Goal: Use online tool/utility: Utilize a website feature to perform a specific function

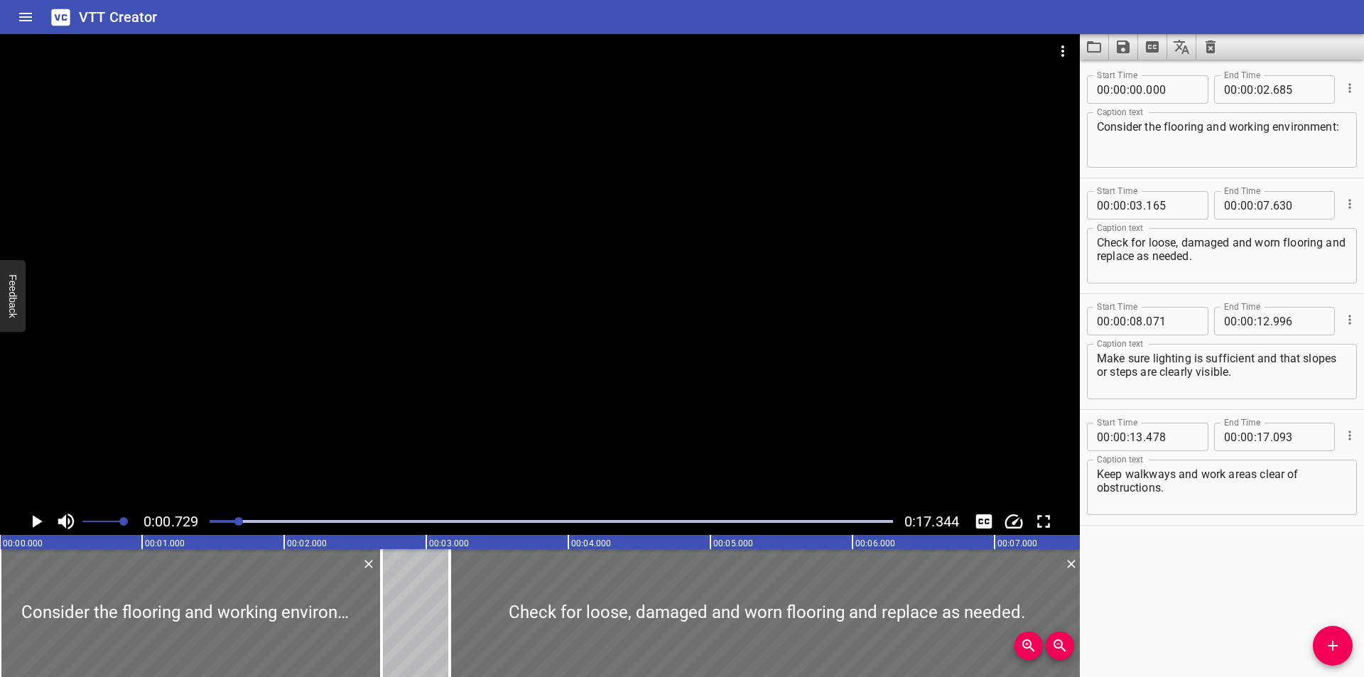
scroll to position [0, 104]
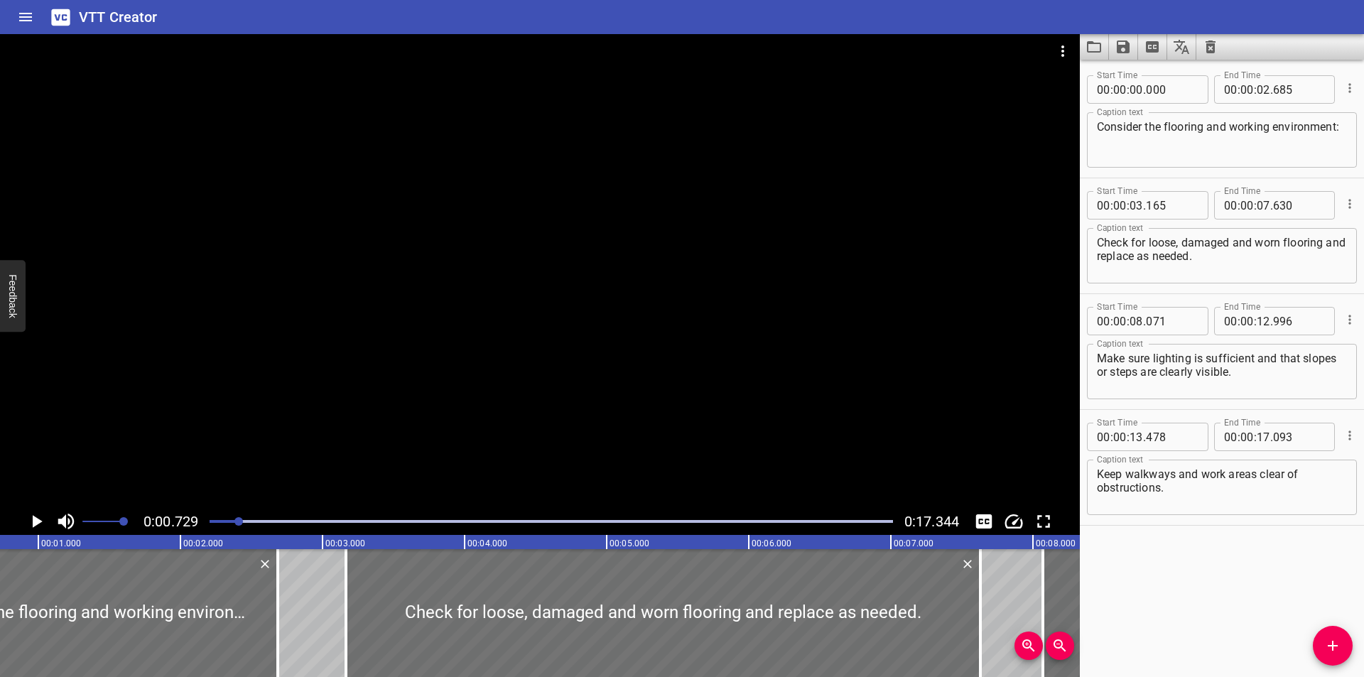
click at [1130, 186] on div "Start Time 00 : 00 : 03 . 165 Start Time End Time 00 : 00 : 07 . 630 End Time" at bounding box center [1222, 203] width 270 height 37
click at [1133, 8] on div "VTT Creator" at bounding box center [682, 17] width 1364 height 34
click at [1068, 48] on icon "Video Options" at bounding box center [1062, 51] width 17 height 17
click at [1068, 48] on li "Select New Video File..." at bounding box center [1116, 53] width 141 height 26
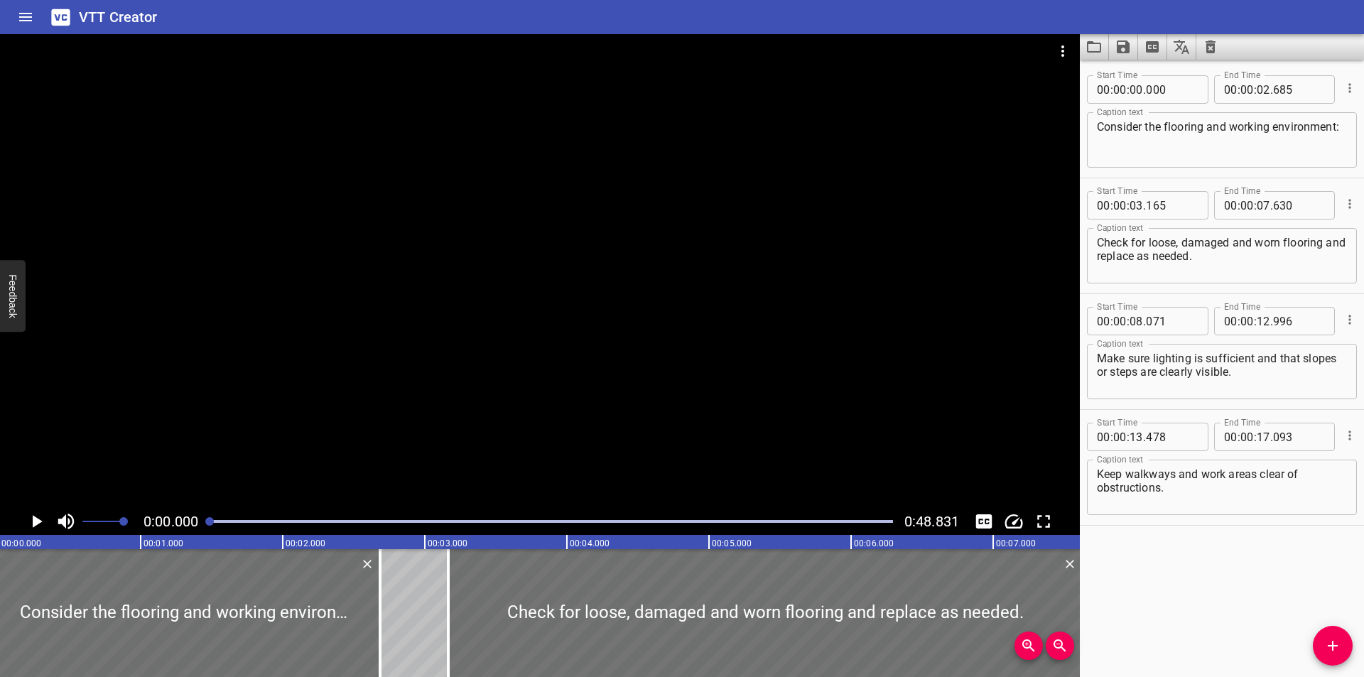
scroll to position [0, 0]
click at [1090, 53] on icon "Load captions from file" at bounding box center [1093, 46] width 17 height 17
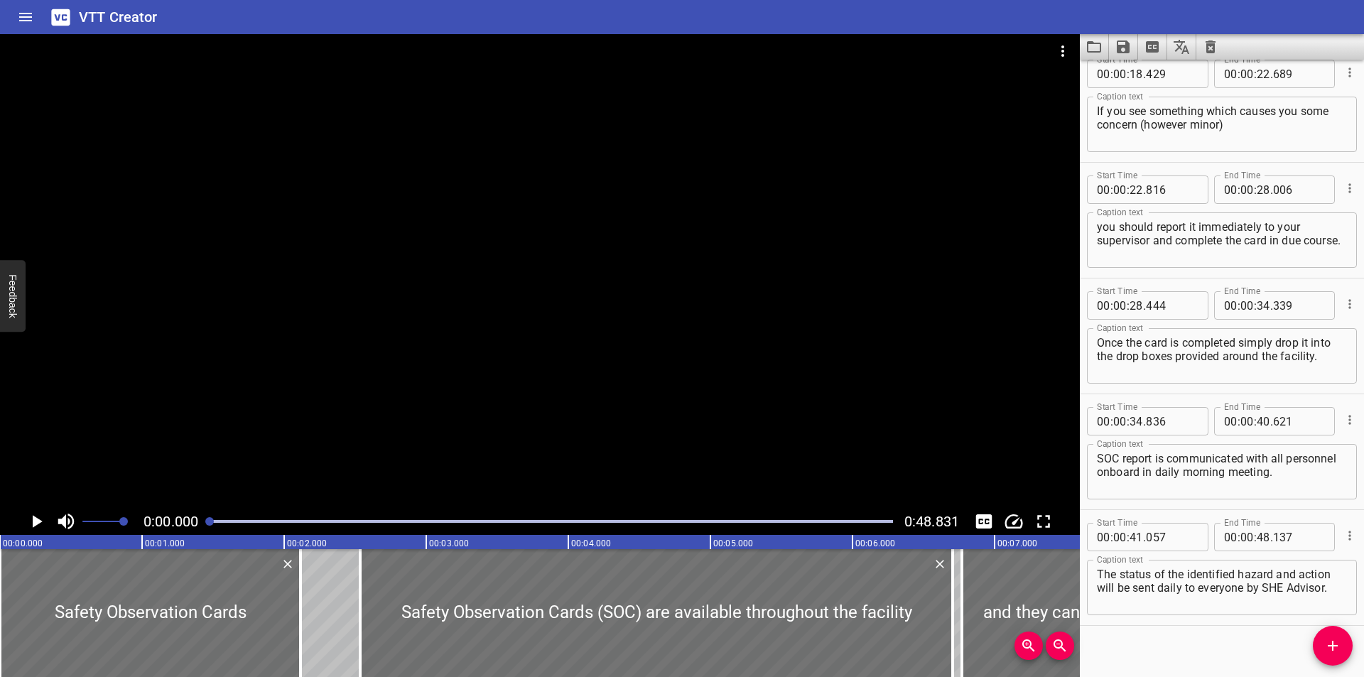
scroll to position [607, 0]
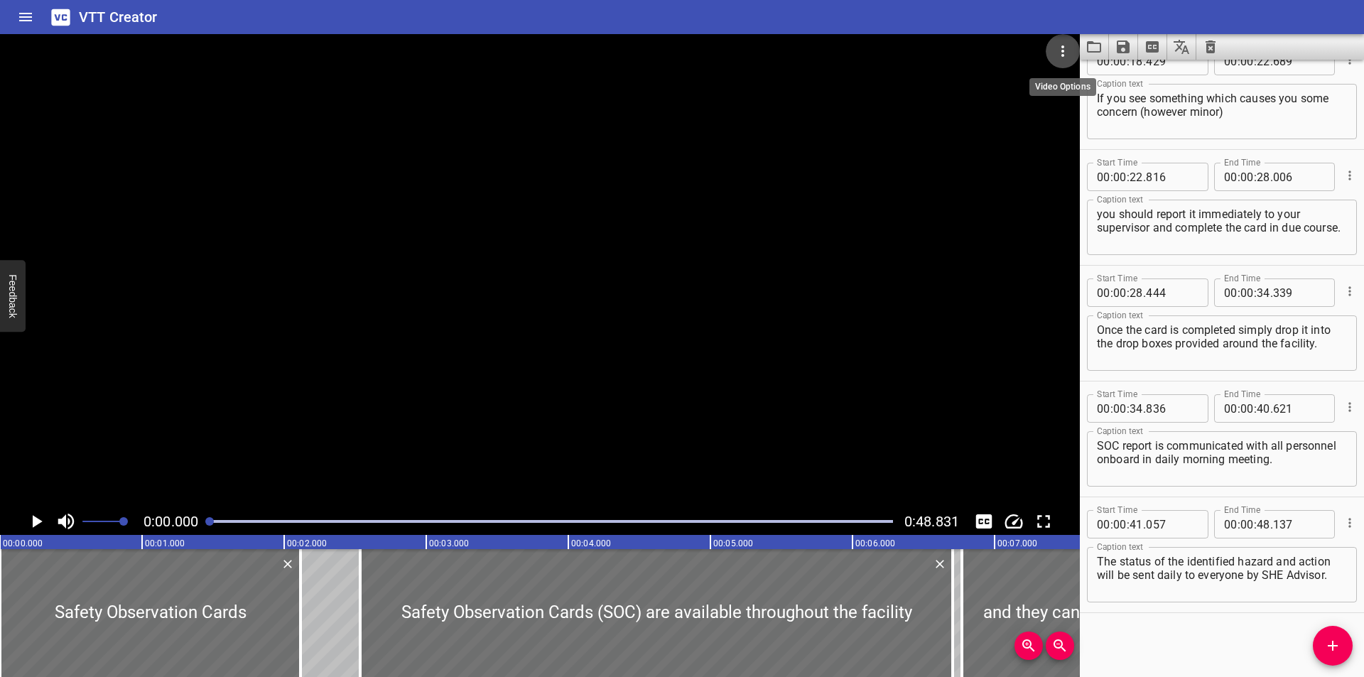
click at [1063, 59] on icon "Video Options" at bounding box center [1062, 51] width 17 height 17
click at [1063, 59] on li "Select New Video File..." at bounding box center [1116, 53] width 141 height 26
click at [1082, 43] on button "Load captions from file" at bounding box center [1094, 47] width 29 height 26
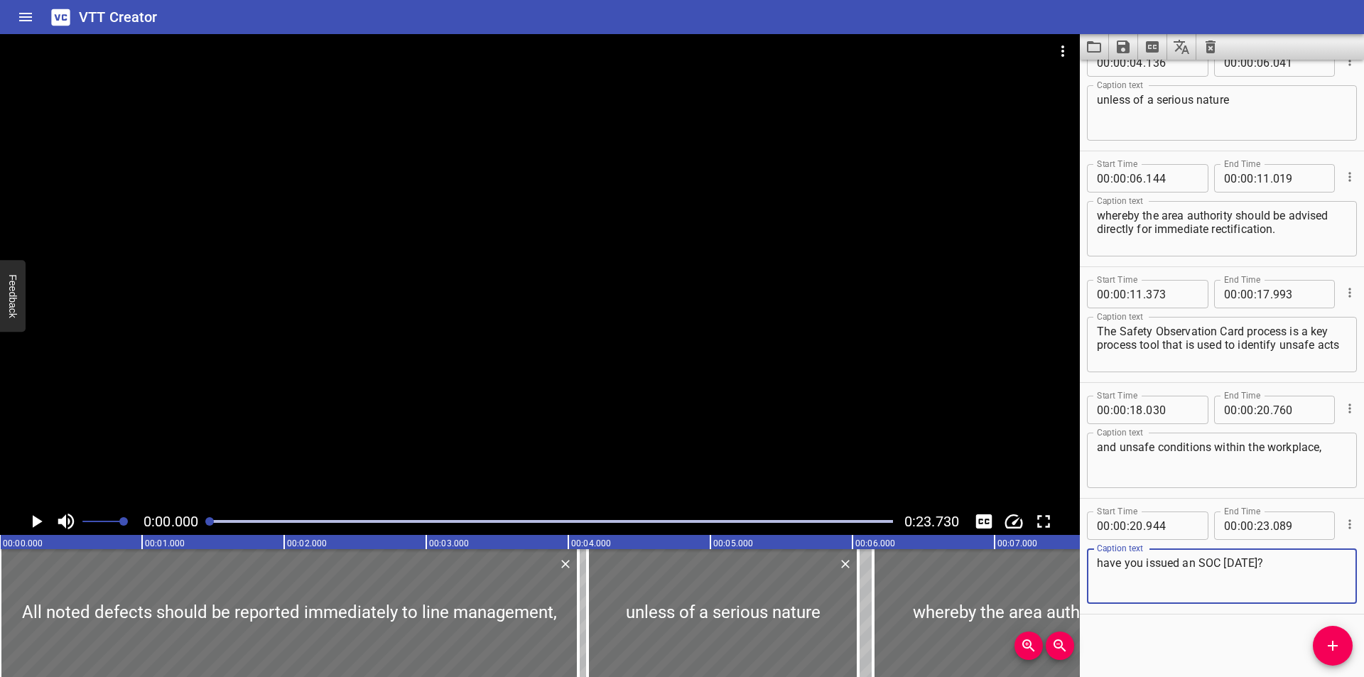
click at [468, 122] on div at bounding box center [540, 271] width 1080 height 474
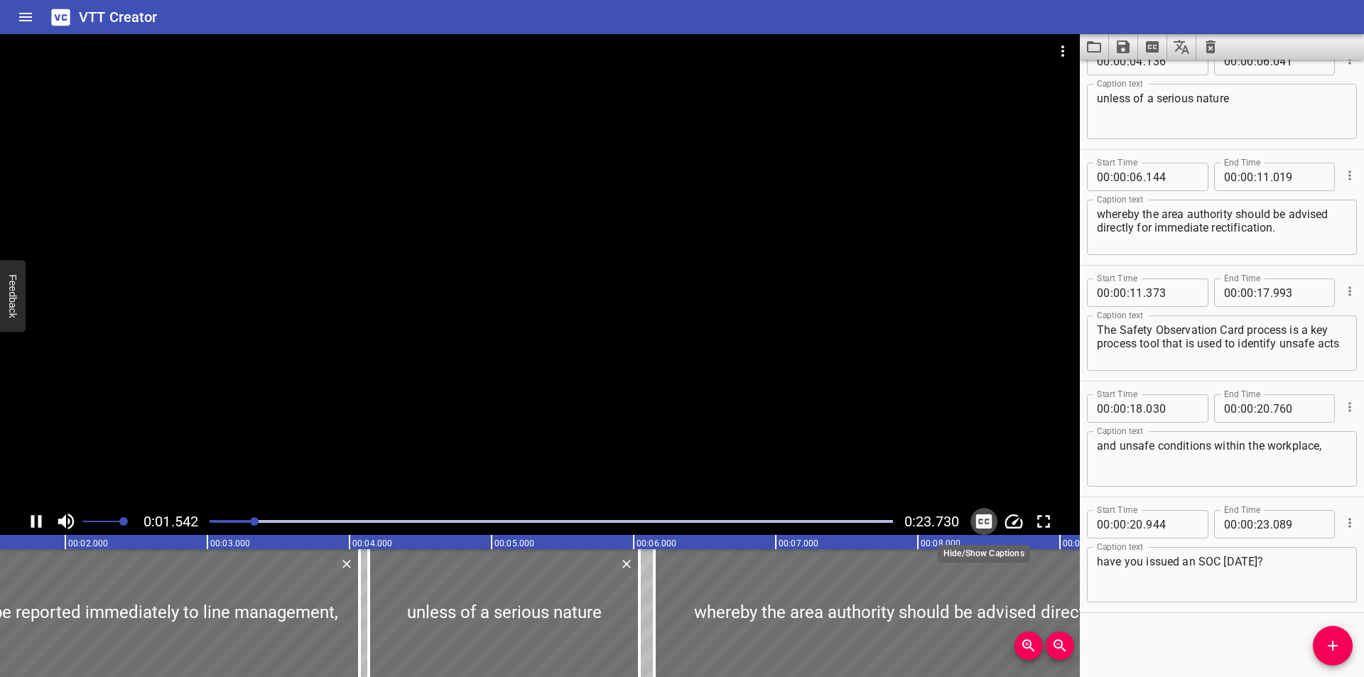
click at [982, 521] on icon "Toggle captions" at bounding box center [984, 521] width 16 height 14
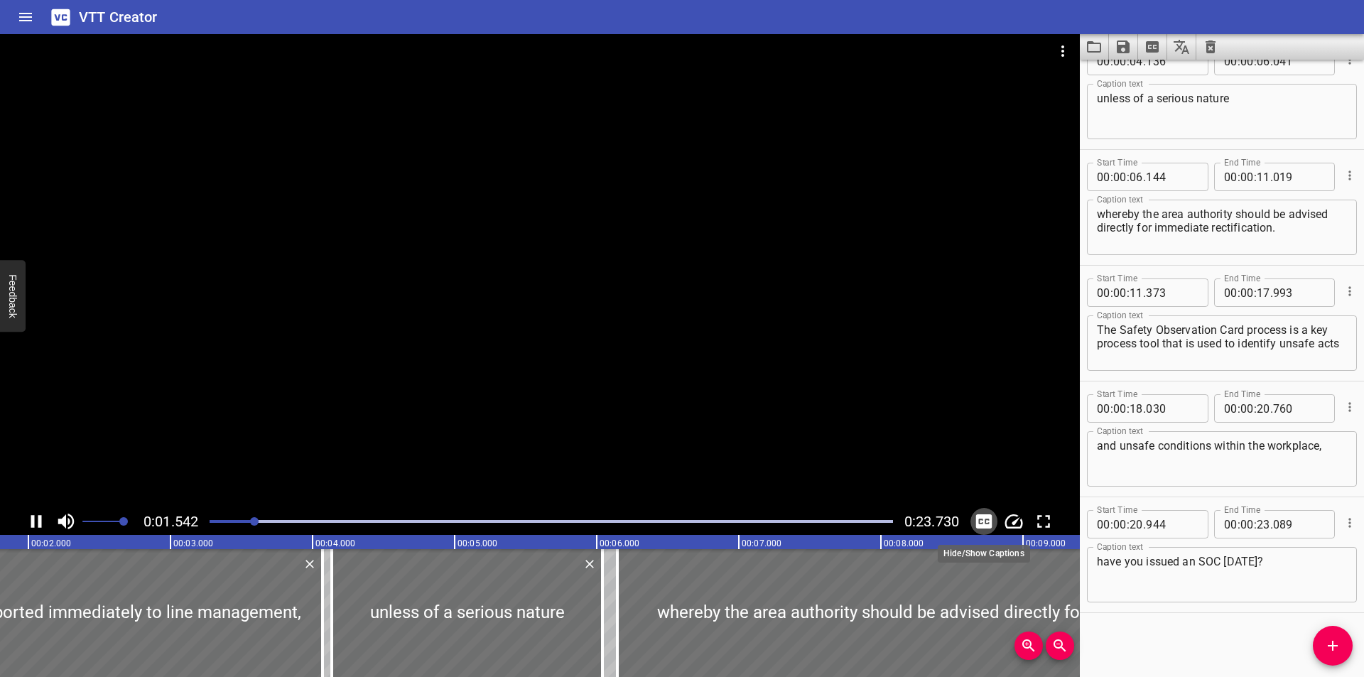
click at [982, 520] on icon "Toggle captions" at bounding box center [983, 521] width 21 height 21
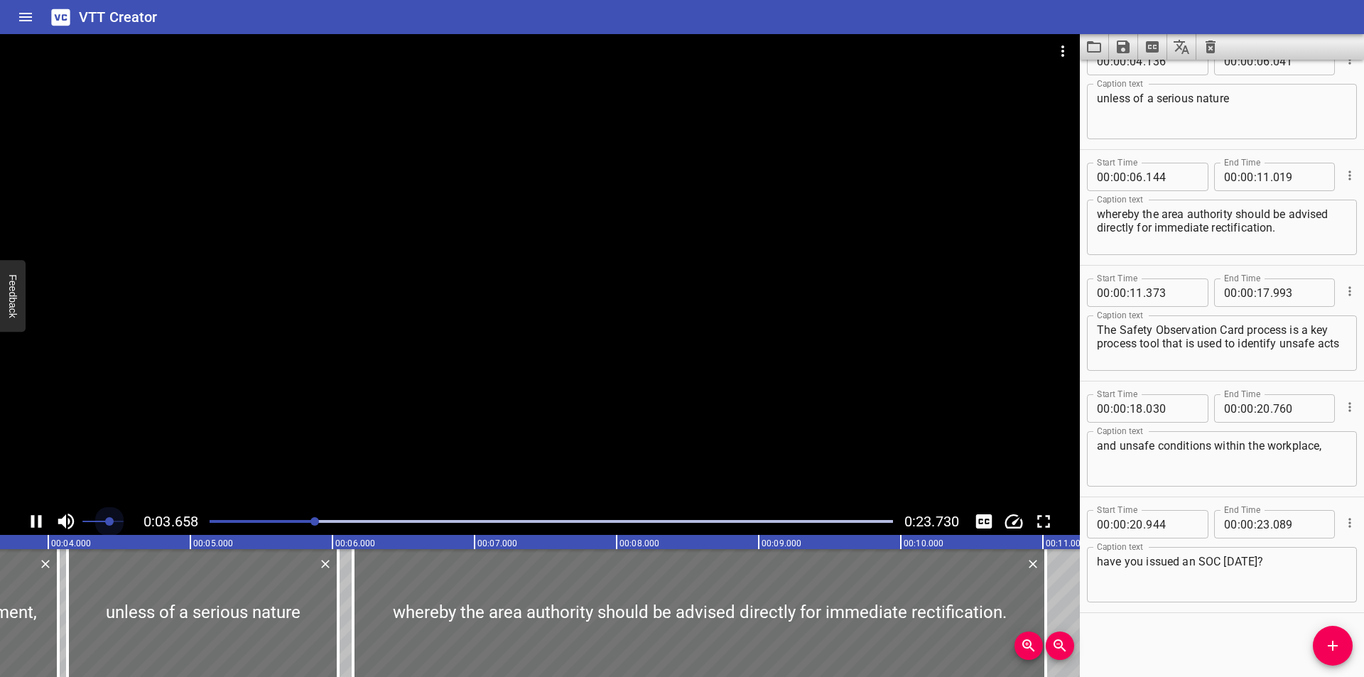
drag, startPoint x: 109, startPoint y: 519, endPoint x: 20, endPoint y: 490, distance: 93.4
click at [46, 503] on div "0:03.658 0:23.730" at bounding box center [540, 284] width 1080 height 501
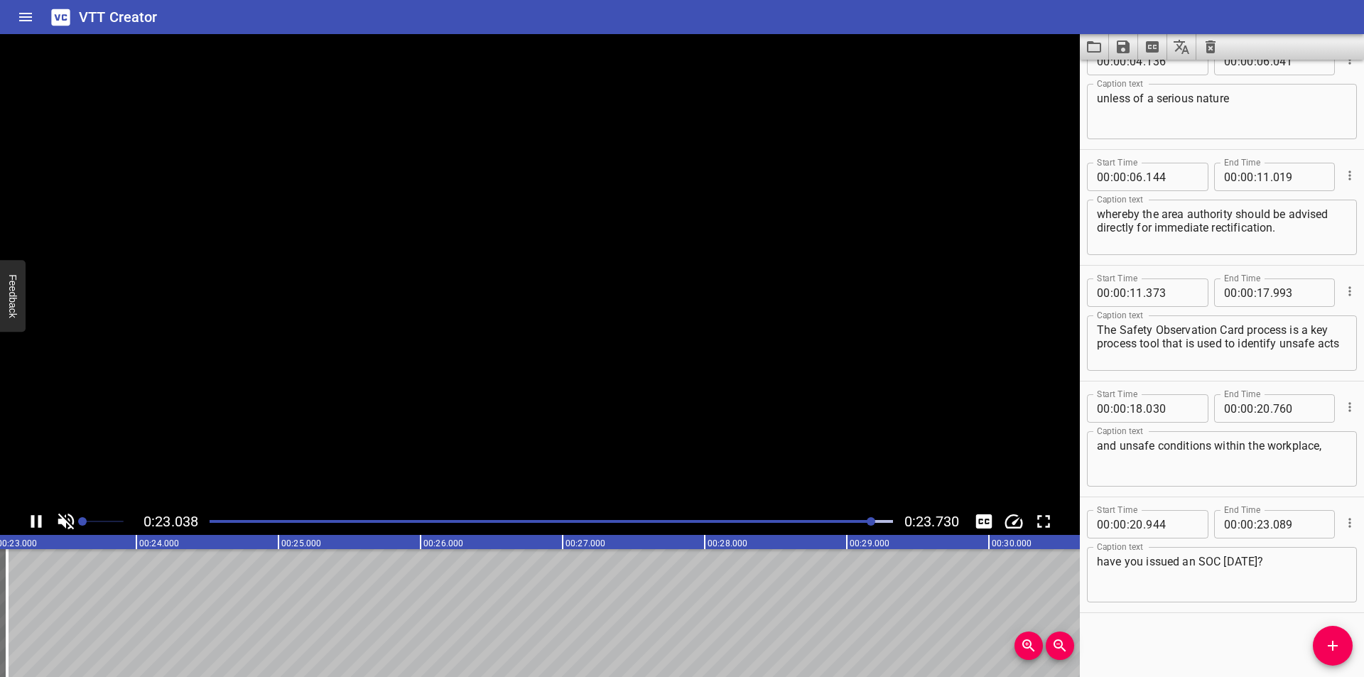
click at [479, 283] on video at bounding box center [540, 271] width 1080 height 474
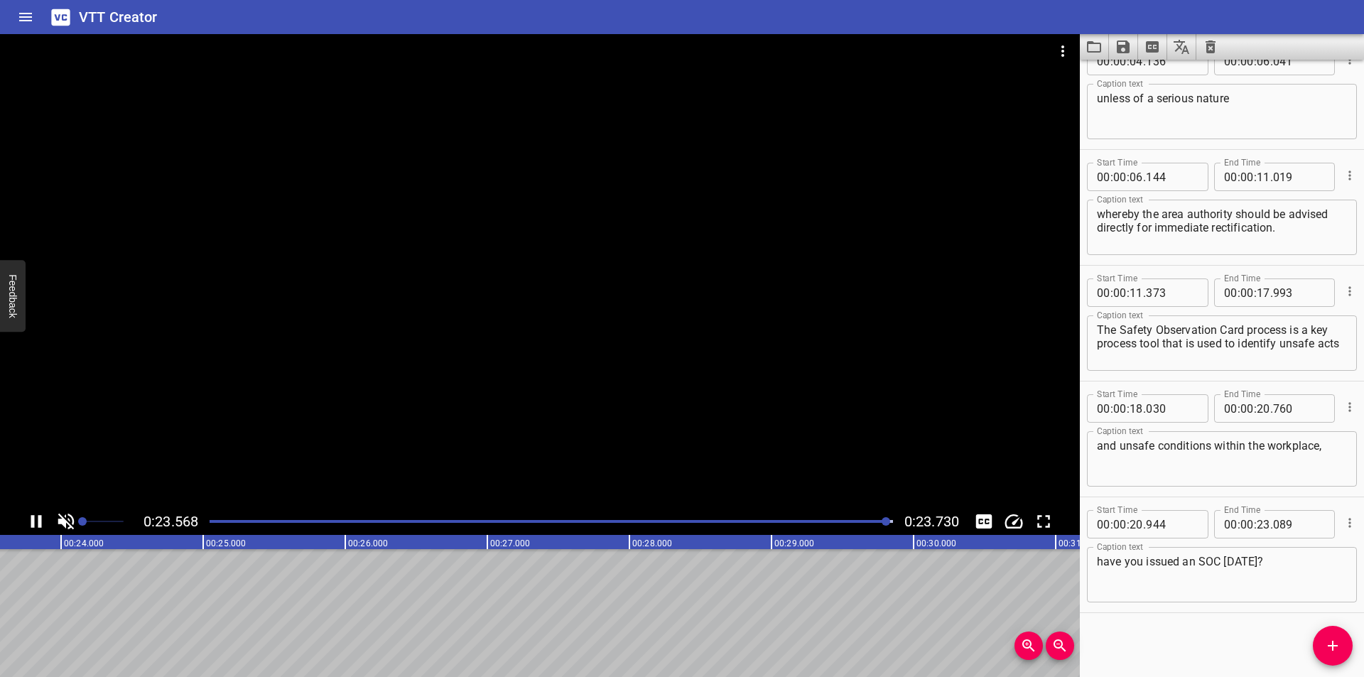
scroll to position [0, 3371]
click at [367, 517] on div at bounding box center [551, 521] width 700 height 20
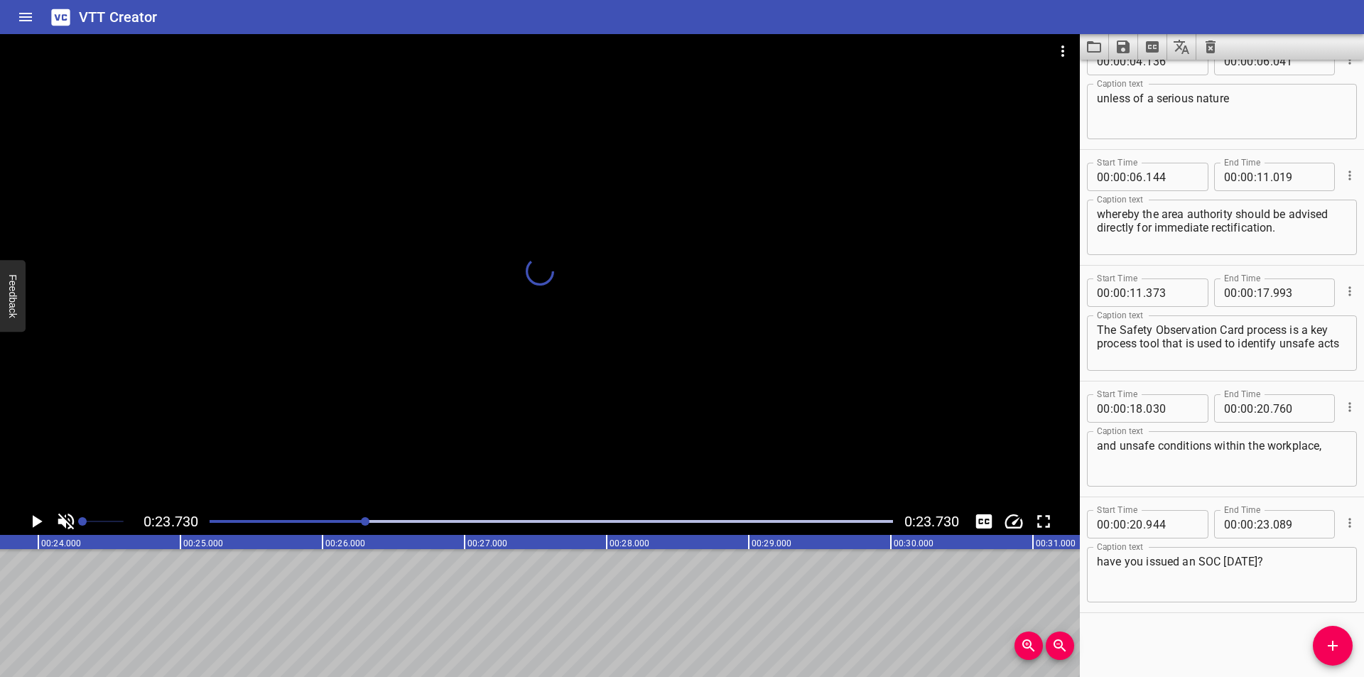
click at [360, 519] on div at bounding box center [551, 521] width 700 height 20
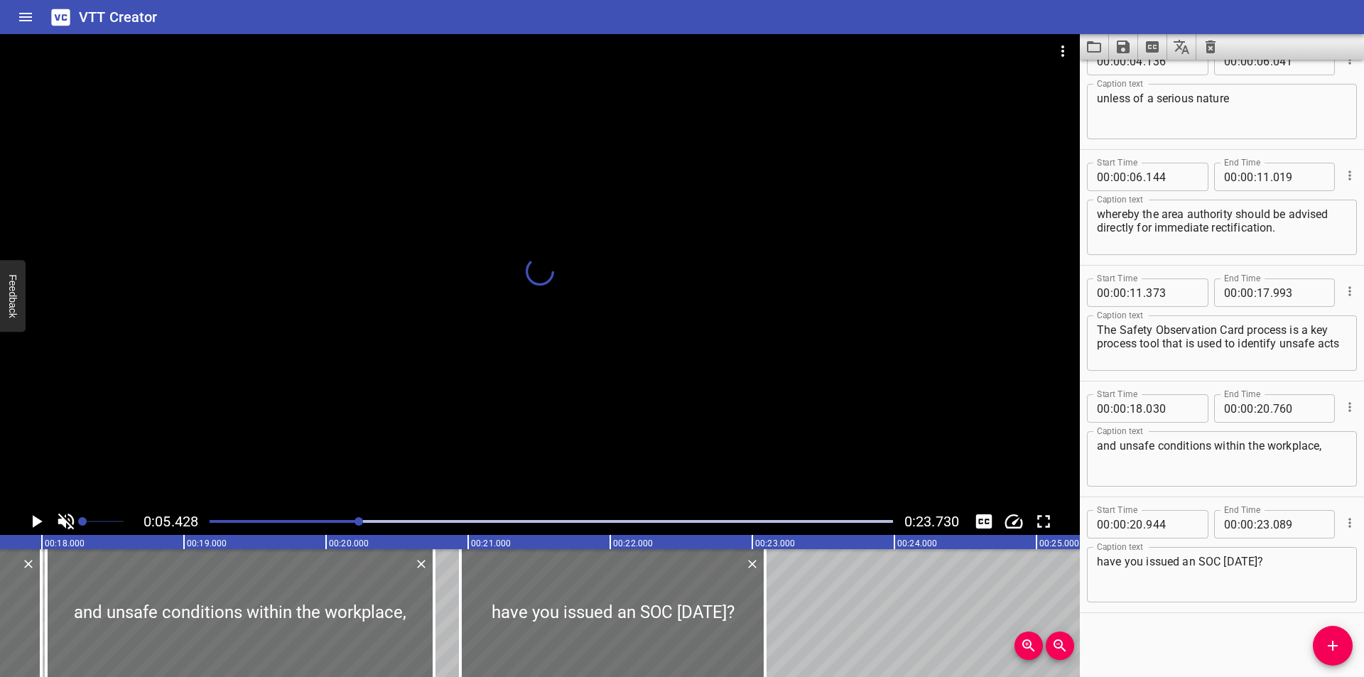
click at [360, 519] on div at bounding box center [358, 521] width 9 height 9
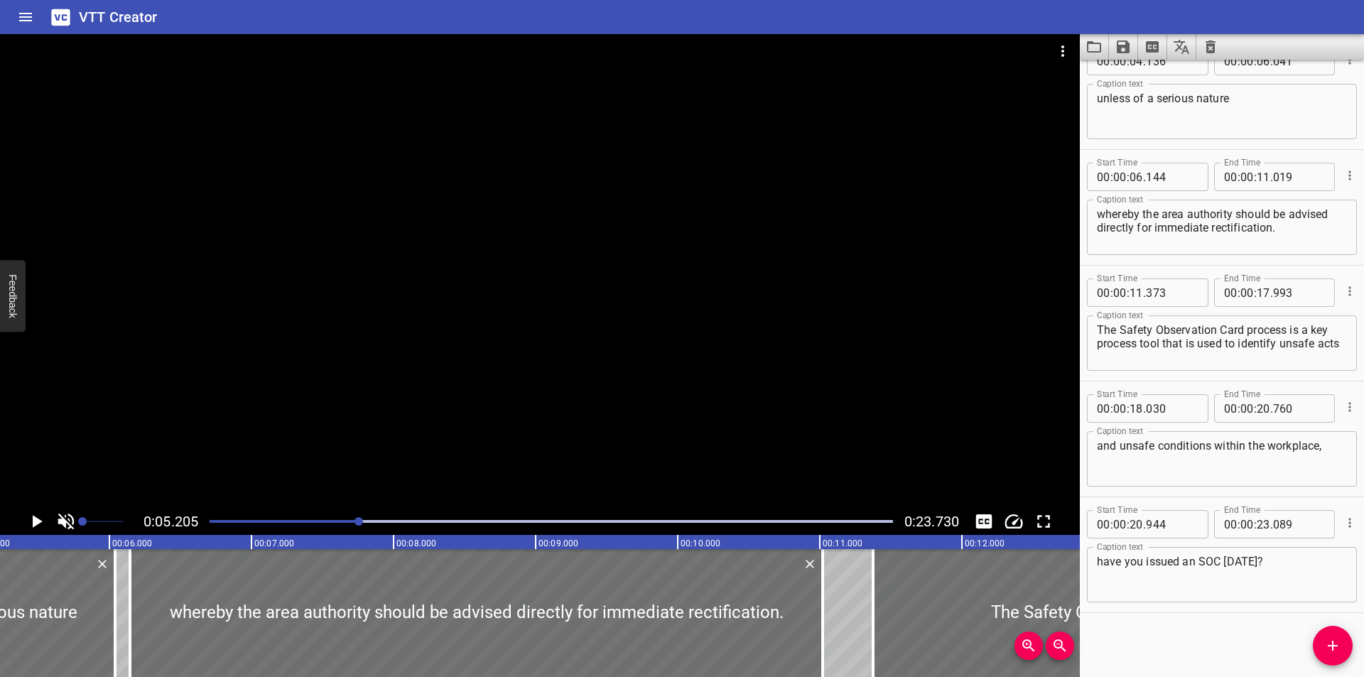
scroll to position [0, 739]
click at [455, 425] on div at bounding box center [540, 271] width 1080 height 474
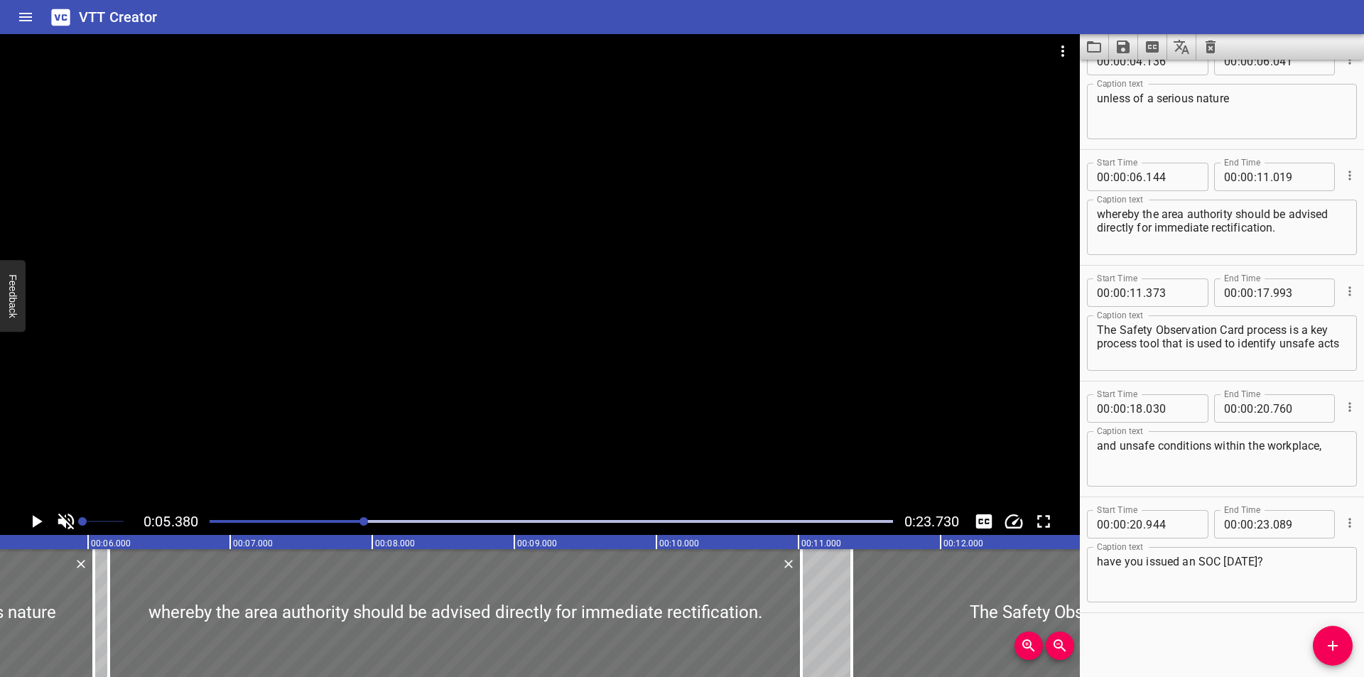
drag, startPoint x: 452, startPoint y: 431, endPoint x: 430, endPoint y: 440, distance: 24.3
drag, startPoint x: 430, startPoint y: 440, endPoint x: 470, endPoint y: 459, distance: 44.2
click at [470, 459] on div at bounding box center [540, 271] width 1080 height 474
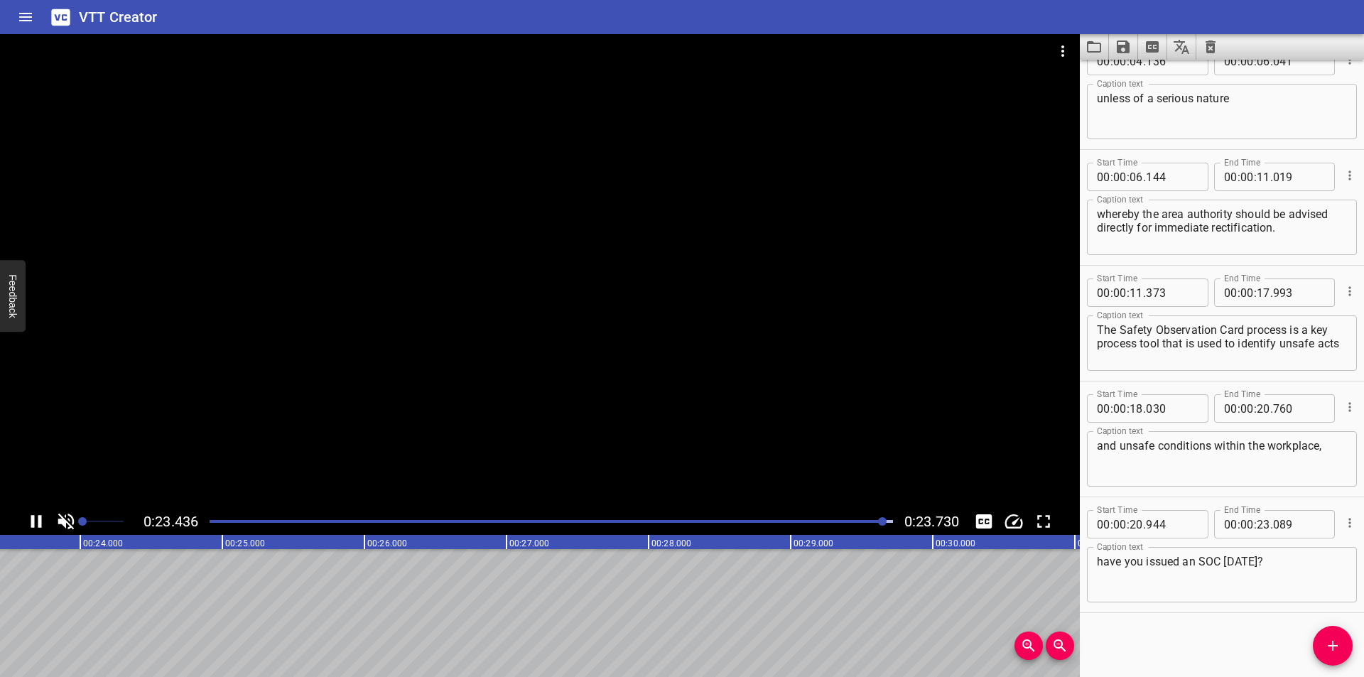
scroll to position [0, 3371]
click at [78, 519] on span "Set video volume" at bounding box center [82, 521] width 9 height 9
click at [66, 514] on div at bounding box center [88, 521] width 71 height 27
click at [63, 513] on icon "Toggle mute" at bounding box center [65, 521] width 21 height 21
click at [60, 513] on icon "Toggle mute" at bounding box center [65, 521] width 21 height 21
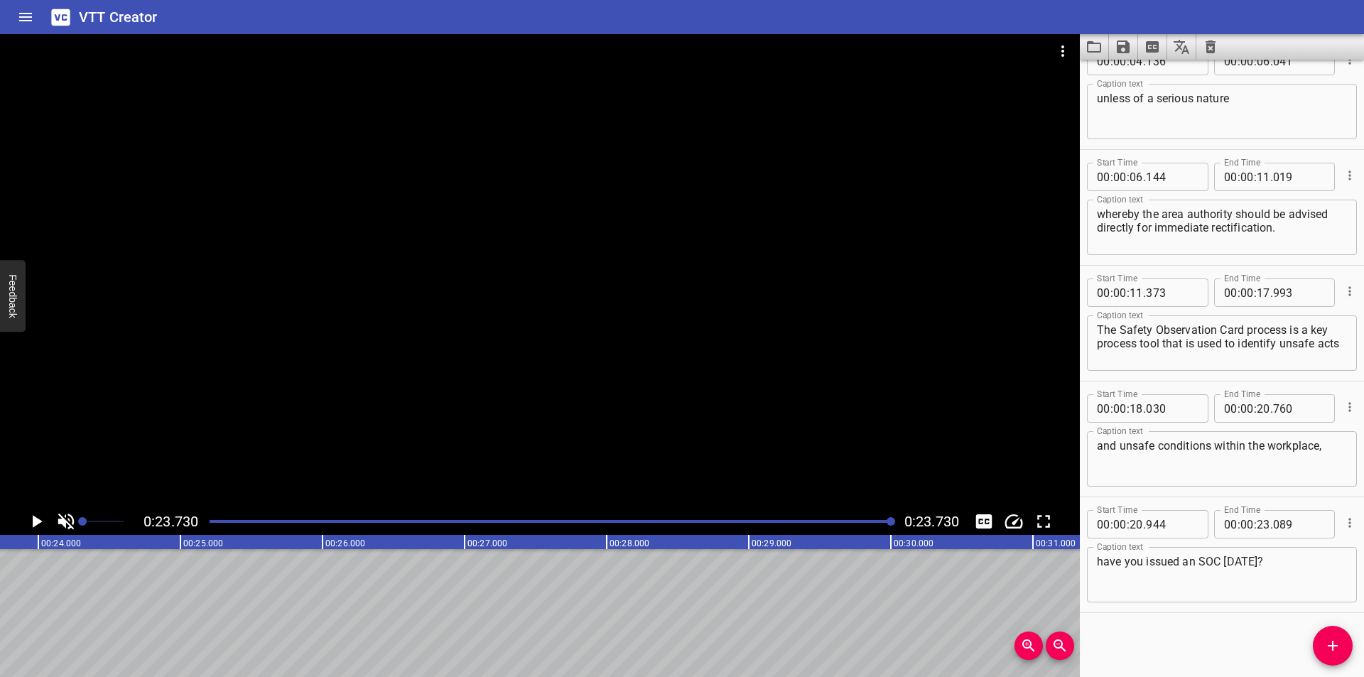
click at [273, 426] on div at bounding box center [540, 271] width 1080 height 474
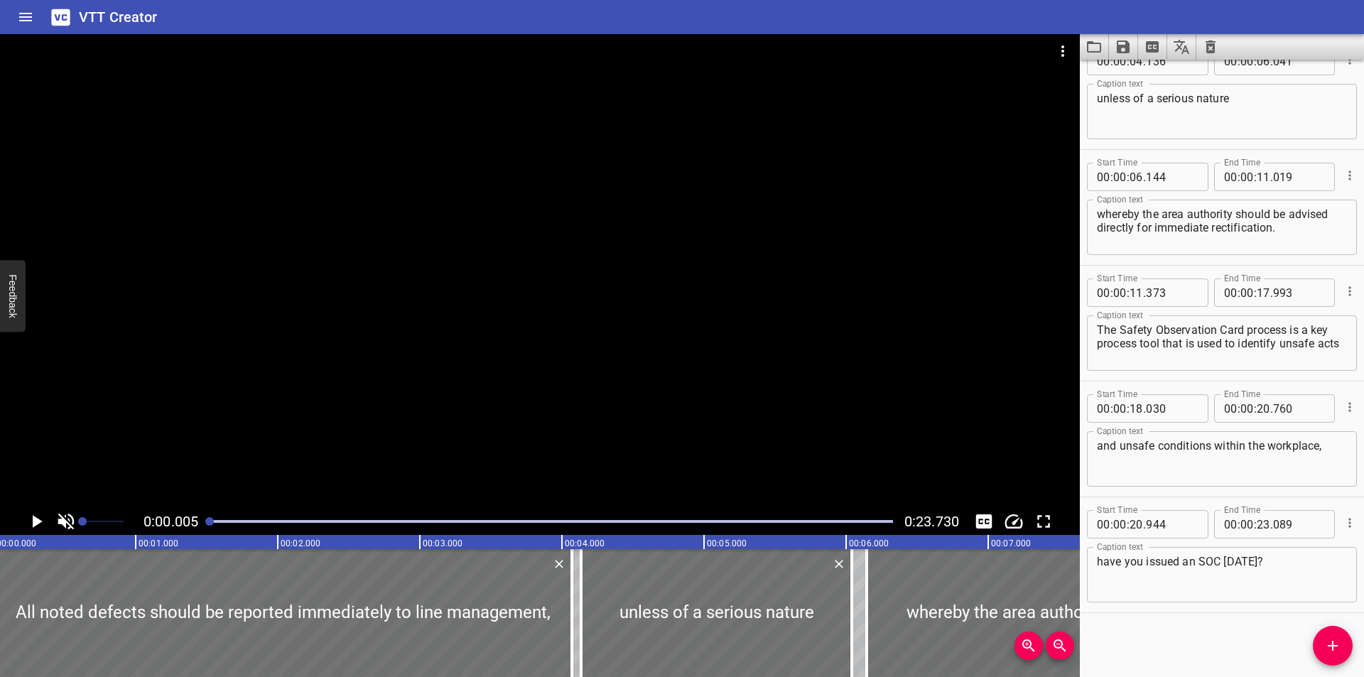
scroll to position [0, 1]
click at [267, 474] on div at bounding box center [540, 271] width 1080 height 474
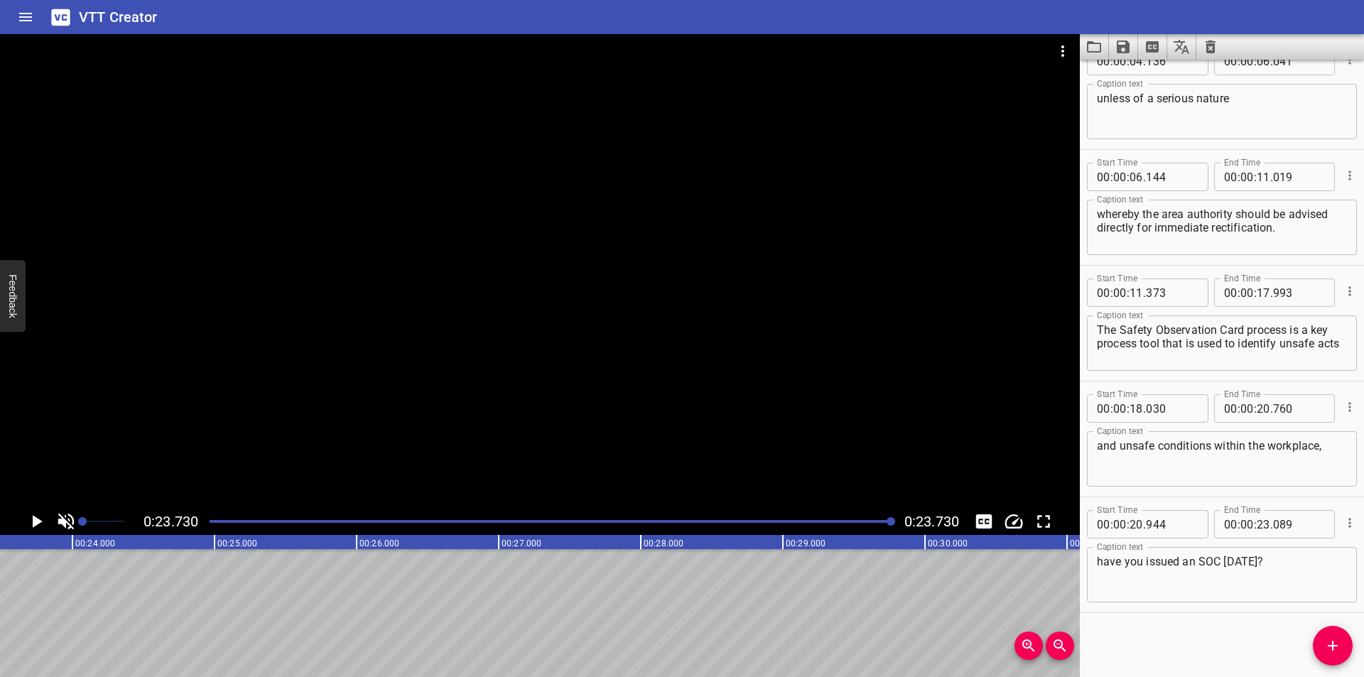
scroll to position [0, 3371]
drag, startPoint x: 1354, startPoint y: 654, endPoint x: 528, endPoint y: 384, distance: 868.6
click at [528, 384] on div at bounding box center [540, 271] width 1080 height 474
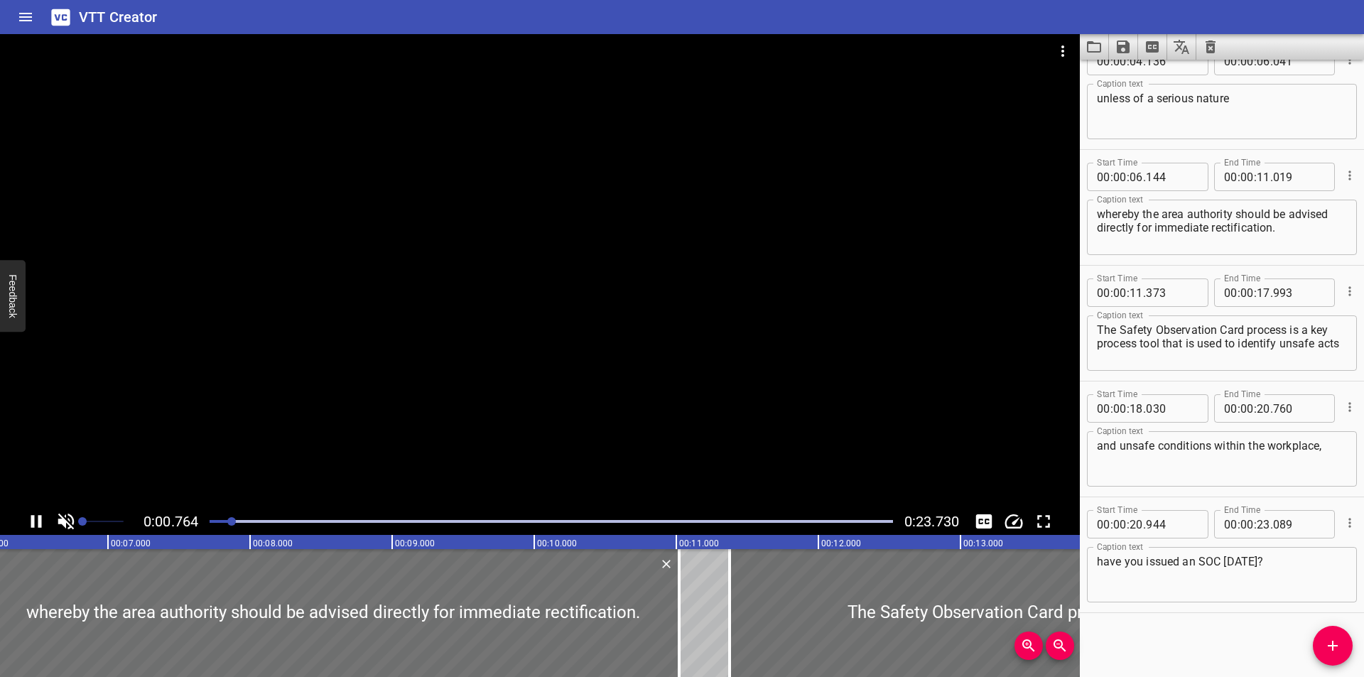
drag, startPoint x: 595, startPoint y: 366, endPoint x: 612, endPoint y: 398, distance: 36.9
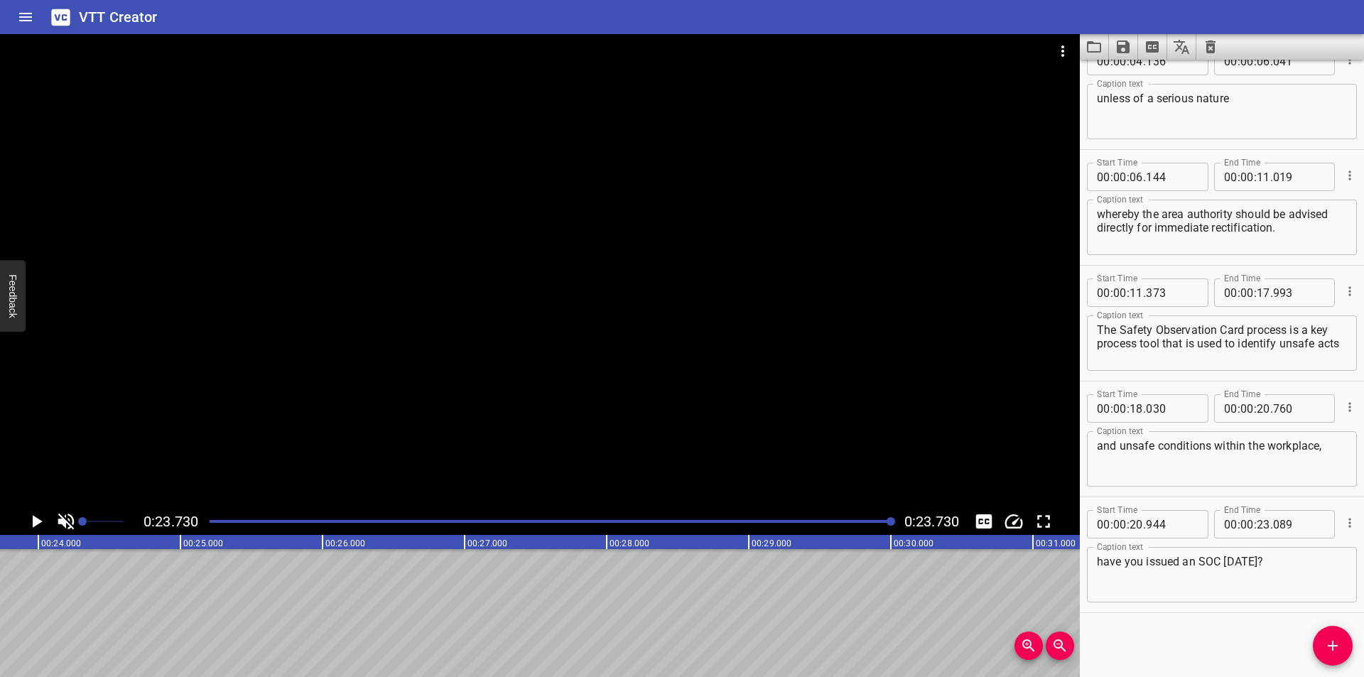
drag, startPoint x: 612, startPoint y: 398, endPoint x: 782, endPoint y: 408, distance: 170.1
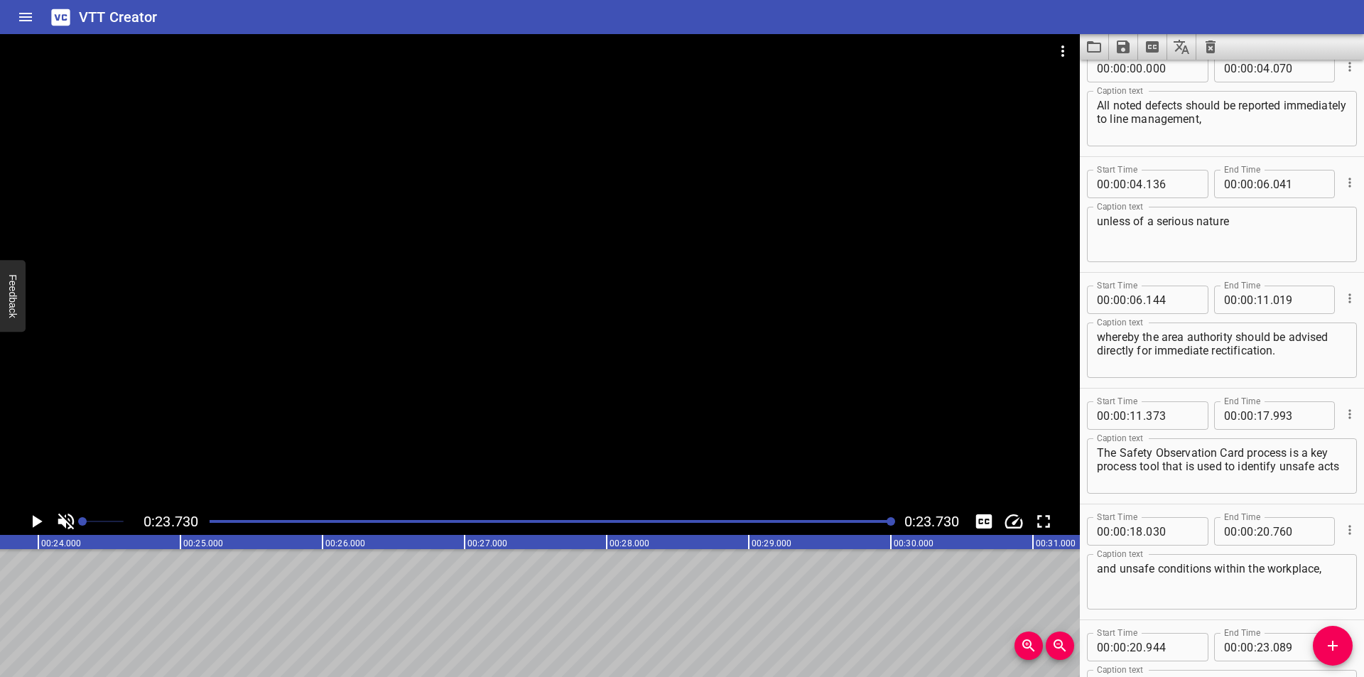
scroll to position [0, 0]
